Goal: Information Seeking & Learning: Find specific fact

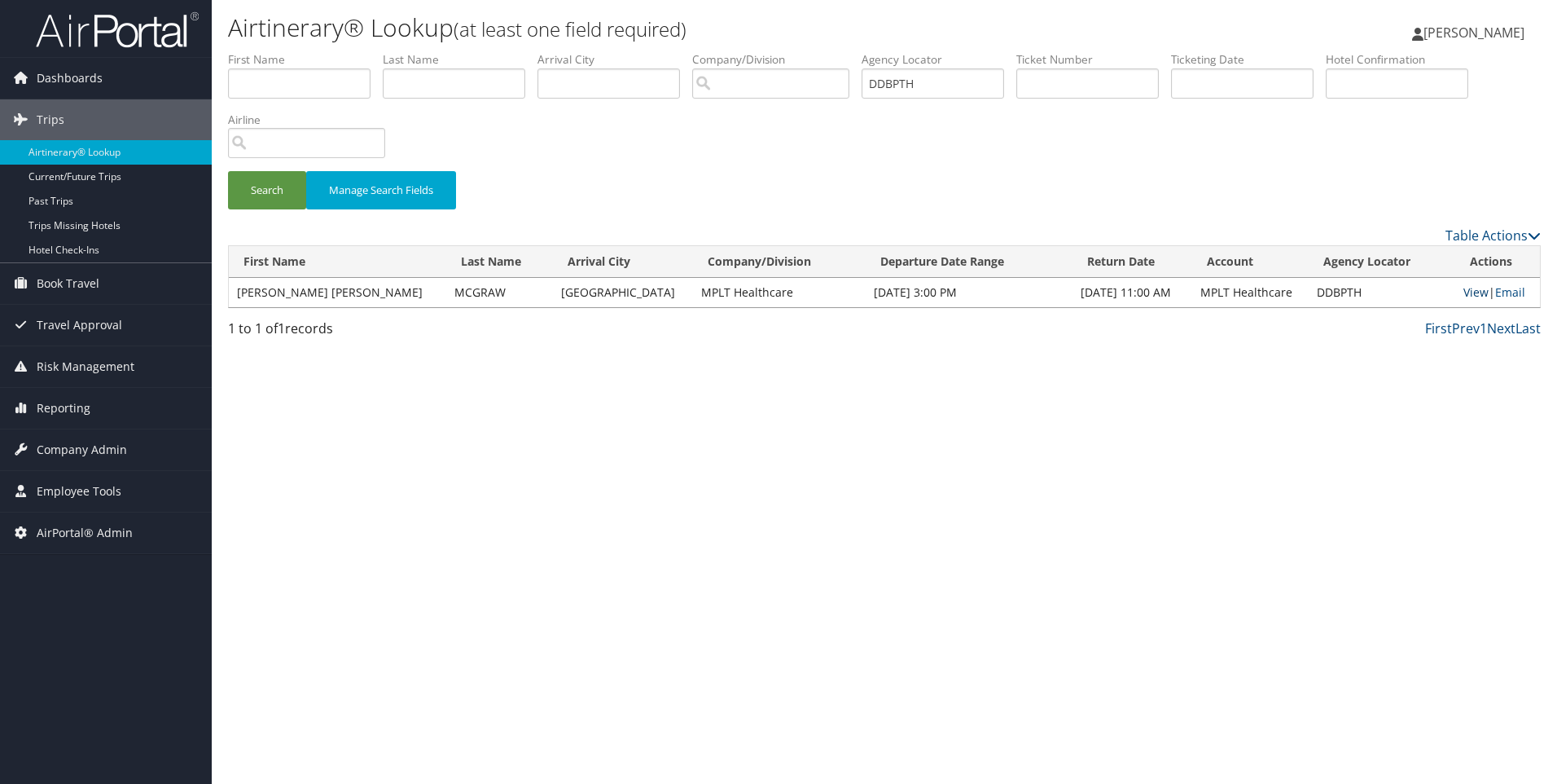
click at [1464, 293] on link "View" at bounding box center [1476, 291] width 25 height 16
click at [1309, 292] on td "DDBPTH" at bounding box center [1382, 292] width 147 height 29
copy td "DDBPTH"
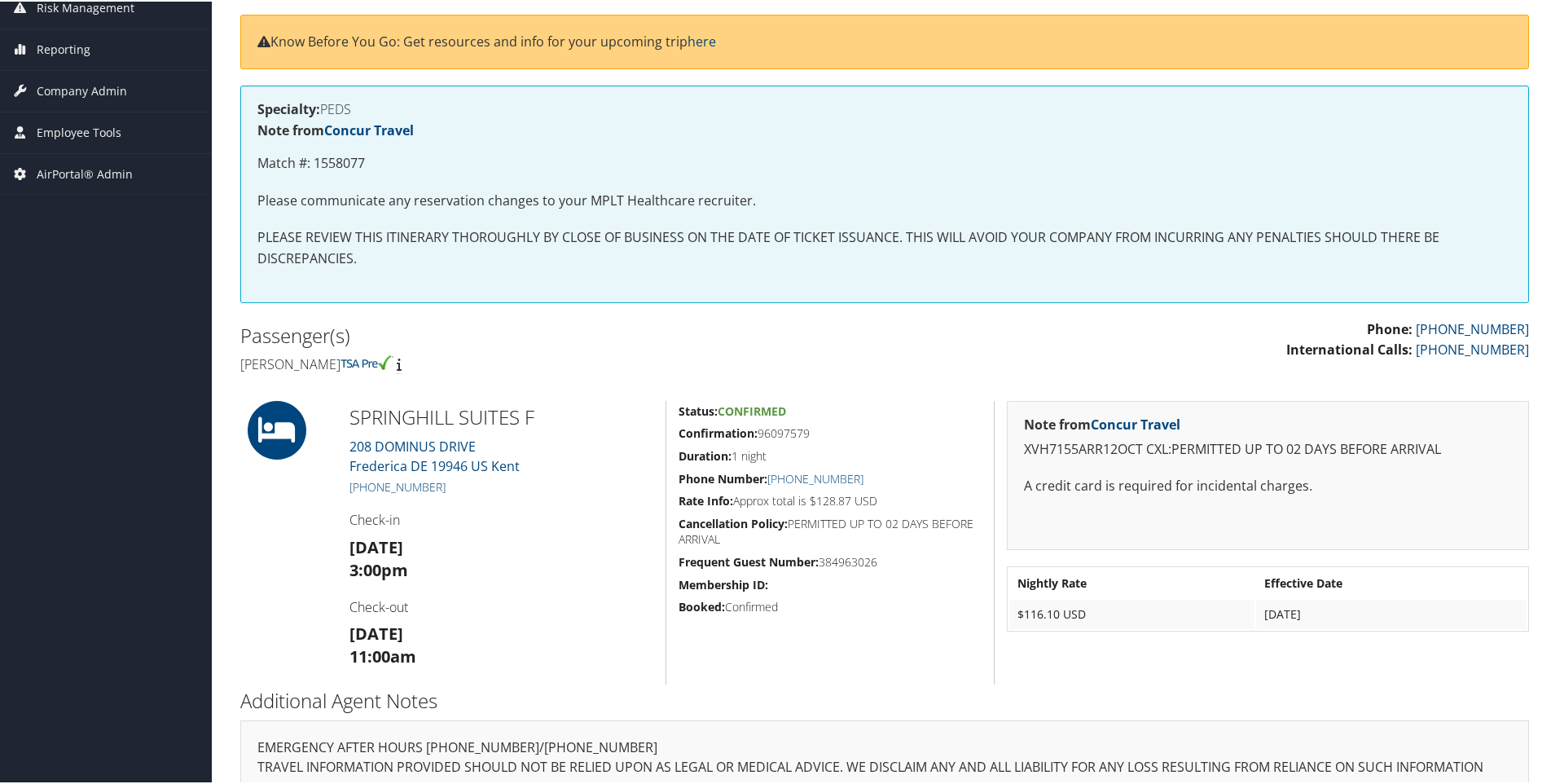
scroll to position [297, 0]
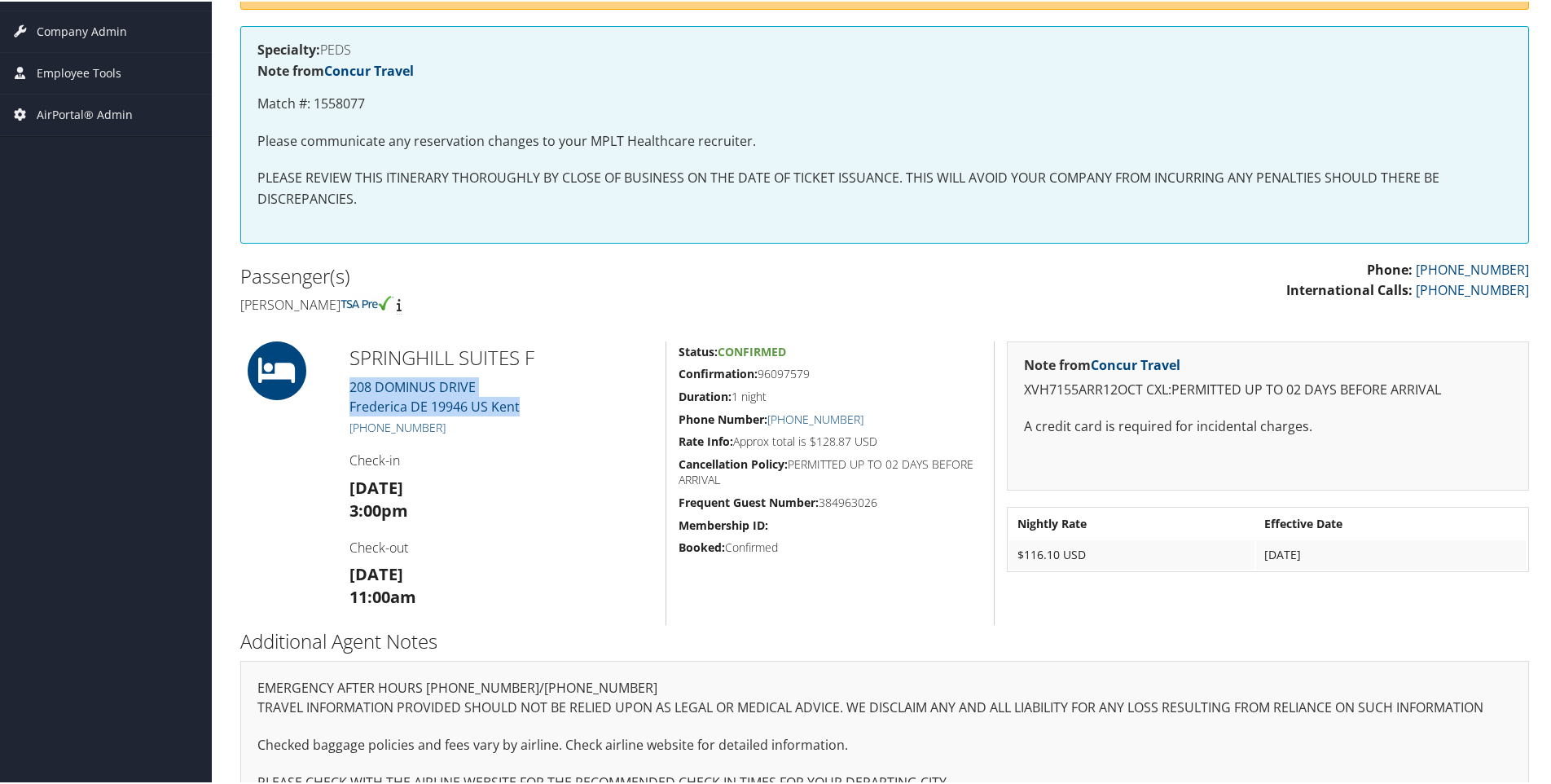
drag, startPoint x: 550, startPoint y: 407, endPoint x: 348, endPoint y: 380, distance: 203.8
click at [348, 380] on div "SPRINGHILL SUITES F 208 DOMINUS DRIVE Frederica DE 19946 US [GEOGRAPHIC_DATA] […" at bounding box center [501, 482] width 328 height 283
copy link "208 DOMINUS DRIVE Frederica DE 19946 US [GEOGRAPHIC_DATA]"
click at [283, 309] on h4 "[PERSON_NAME]" at bounding box center [556, 302] width 633 height 17
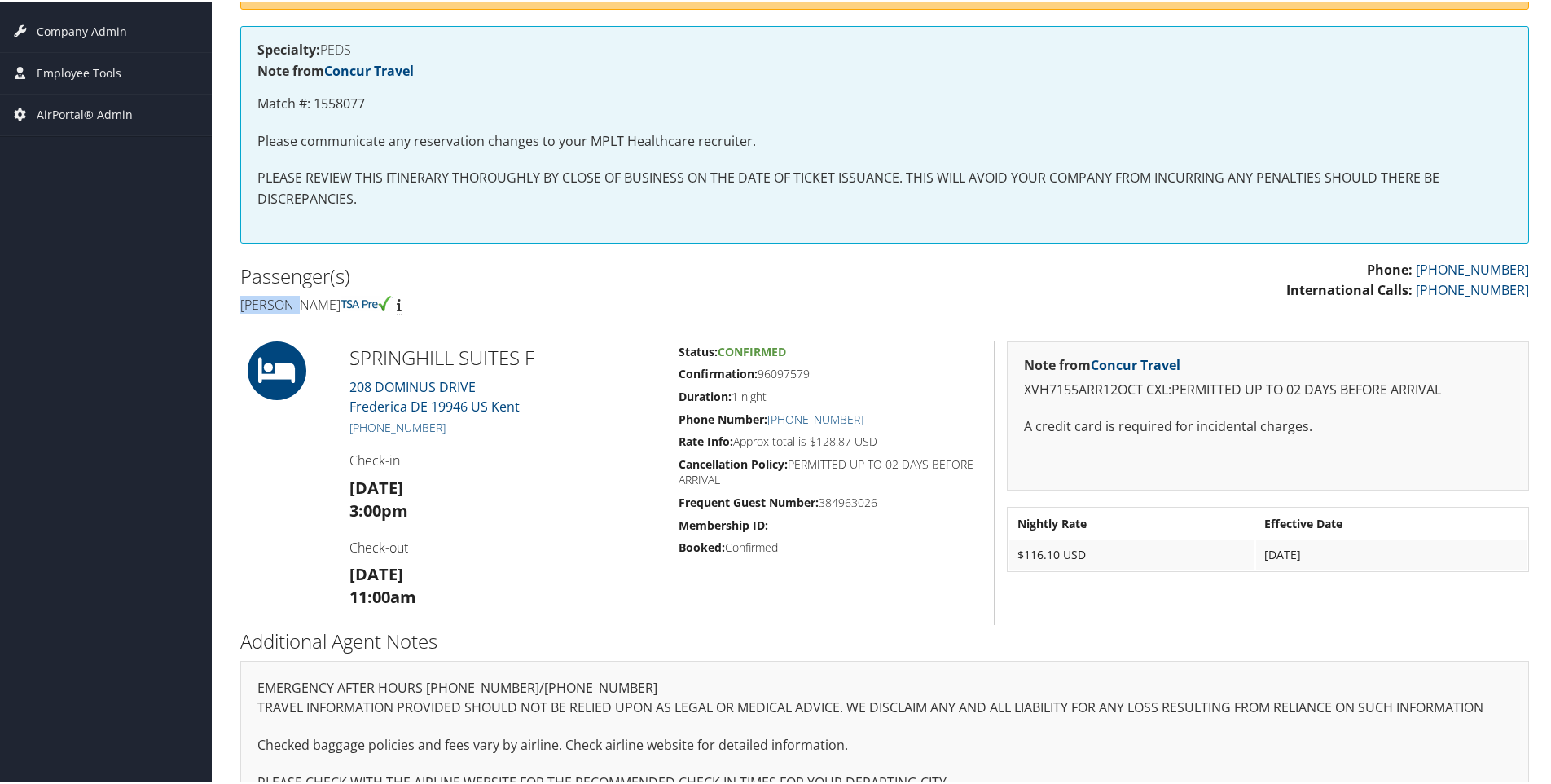
copy h4 "[PERSON_NAME]"
click at [359, 299] on h4 "[PERSON_NAME]" at bounding box center [556, 302] width 633 height 17
copy h4 "Mcgraw"
drag, startPoint x: 329, startPoint y: 350, endPoint x: 371, endPoint y: 350, distance: 42.0
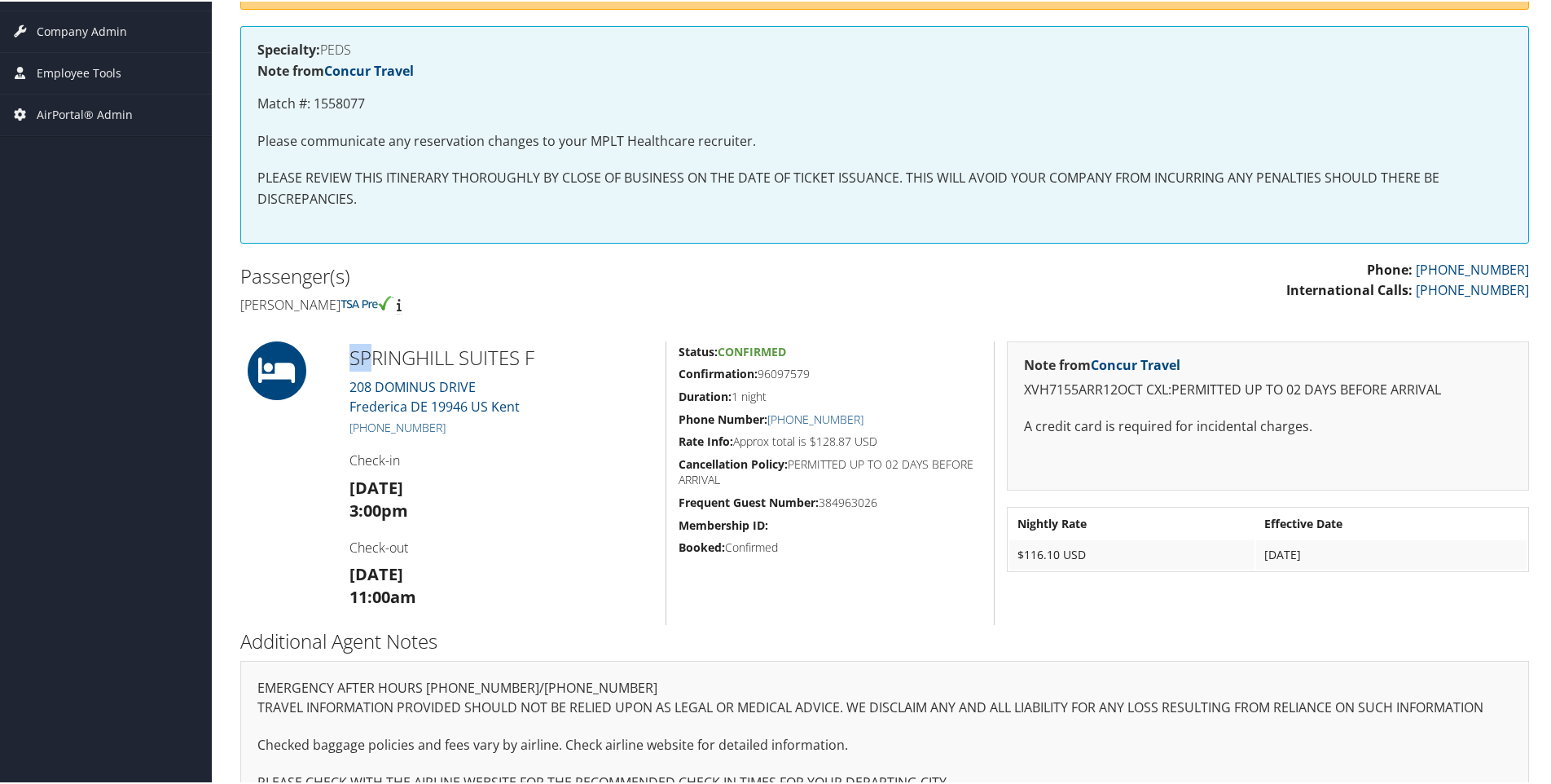
click at [371, 350] on div "SPRINGHILL SUITES F 208 DOMINUS DRIVE Frederica DE 19946 US [GEOGRAPHIC_DATA] […" at bounding box center [884, 482] width 1314 height 283
drag, startPoint x: 371, startPoint y: 350, endPoint x: 305, endPoint y: 501, distance: 164.8
click at [305, 501] on div at bounding box center [282, 482] width 109 height 283
drag, startPoint x: 340, startPoint y: 378, endPoint x: 533, endPoint y: 407, distance: 195.2
click at [533, 407] on div "SPRINGHILL SUITES F 208 DOMINUS DRIVE Frederica DE 19946 US [GEOGRAPHIC_DATA] […" at bounding box center [501, 482] width 328 height 283
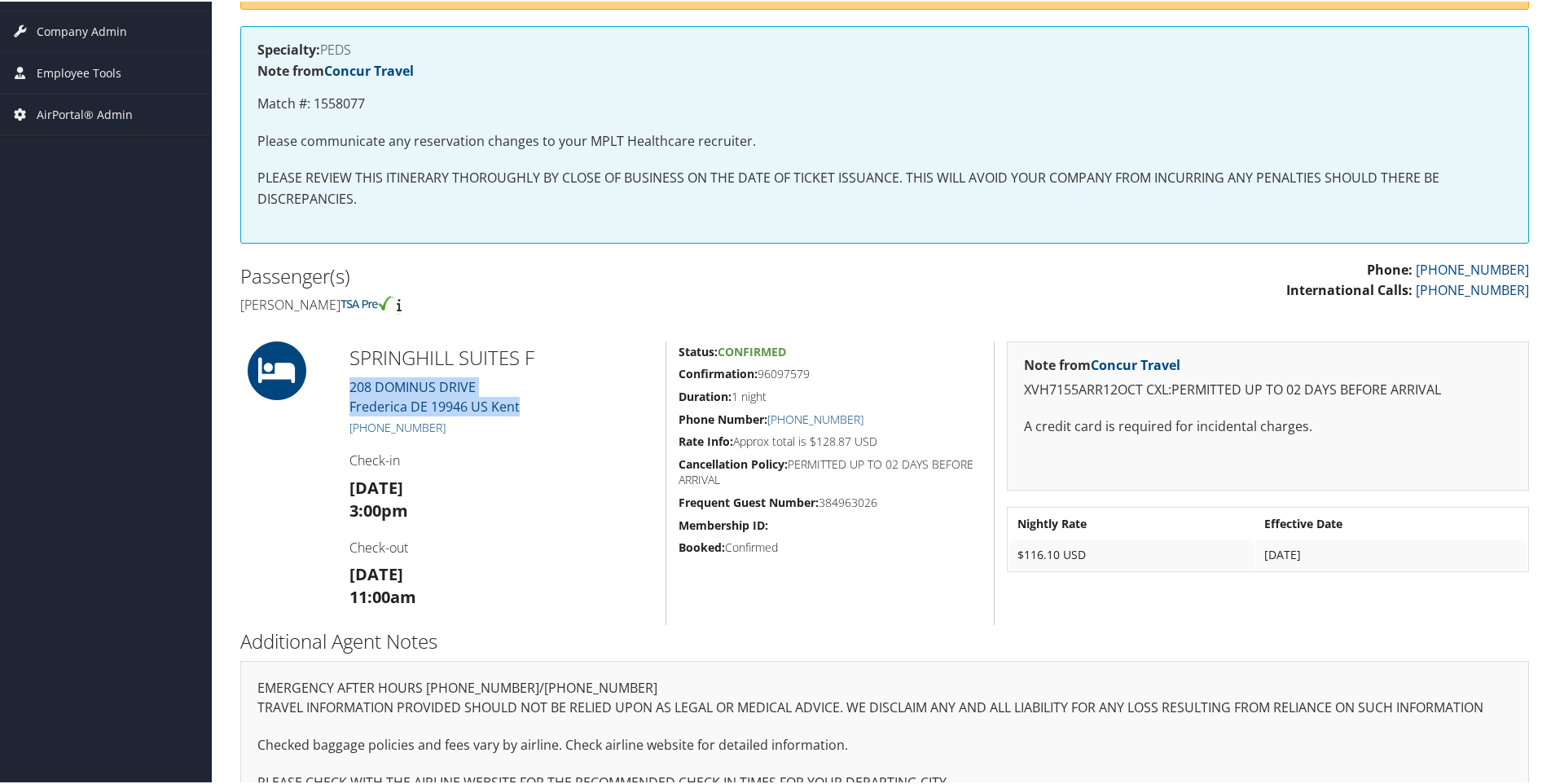
copy link "208 DOMINUS DRIVE Frederica DE 19946 US [GEOGRAPHIC_DATA]"
click at [788, 370] on h5 "Confirmation: 96097579" at bounding box center [830, 372] width 303 height 17
copy h5 "96097579"
